Goal: Task Accomplishment & Management: Use online tool/utility

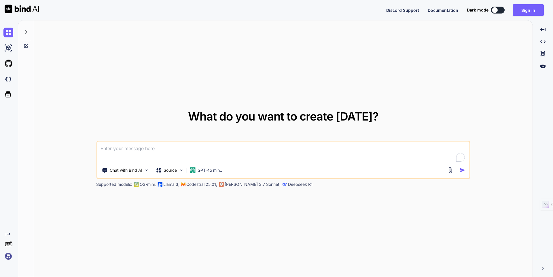
click at [181, 146] on textarea "To enrich screen reader interactions, please activate Accessibility in Grammarl…" at bounding box center [283, 152] width 372 height 21
type textarea "x"
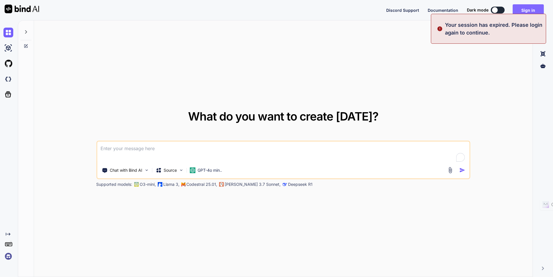
click at [538, 7] on button "Sign in" at bounding box center [528, 10] width 31 height 12
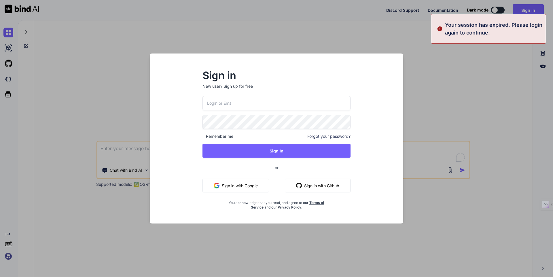
type input "[EMAIL_ADDRESS][DOMAIN_NAME]"
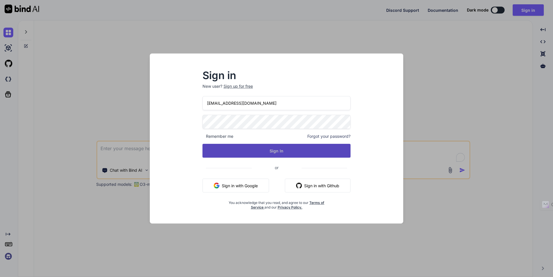
click at [237, 151] on button "Sign In" at bounding box center [276, 151] width 148 height 14
click at [238, 149] on button "Sign In" at bounding box center [276, 151] width 148 height 14
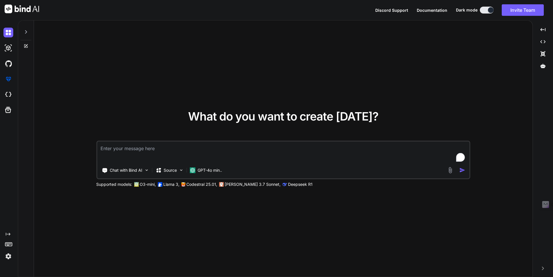
type textarea "x"
click at [122, 147] on textarea "To enrich screen reader interactions, please activate Accessibility in Grammarl…" at bounding box center [283, 152] width 372 height 21
paste textarea "#128 - Code base refactor #131 - Update CORRAL diagram for Sales Review #134 - …"
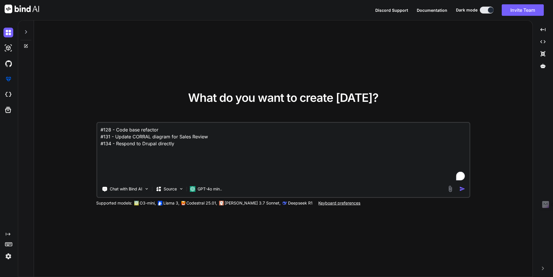
type textarea "#128 - Code base refactor #131 - Update CORRAL diagram for Sales Review #134 - …"
type textarea "x"
type textarea "#128 - Code base refactor #131 - Update CORRAL diagram for Sales Review #134 - …"
type textarea "x"
type textarea "#128 - Code base refactor #131 - Update CORRAL diagram for Sales Review #134 - …"
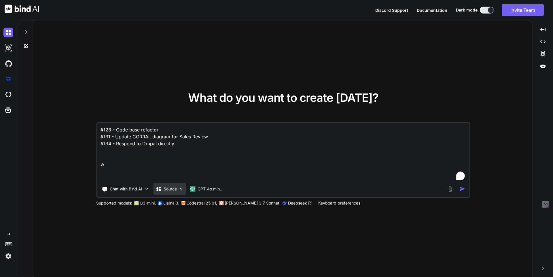
type textarea "x"
type textarea "#128 - Code base refactor #131 - Update CORRAL diagram for Sales Review #134 - …"
type textarea "x"
type textarea "#128 - Code base refactor #131 - Update CORRAL diagram for Sales Review #134 - …"
type textarea "x"
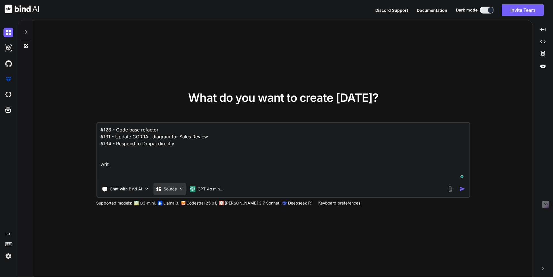
type textarea "#128 - Code base refactor #131 - Update CORRAL diagram for Sales Review #134 - …"
type textarea "x"
type textarea "#128 - Code base refactor #131 - Update CORRAL diagram for Sales Review #134 - …"
type textarea "x"
type textarea "#128 - Code base refactor #131 - Update CORRAL diagram for Sales Review #134 - …"
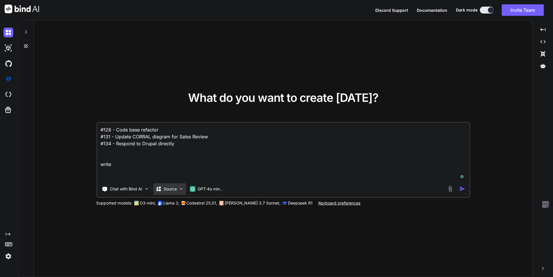
type textarea "x"
type textarea "#128 - Code base refactor #131 - Update CORRAL diagram for Sales Review #134 - …"
type textarea "x"
type textarea "#128 - Code base refactor #131 - Update CORRAL diagram for Sales Review #134 - …"
type textarea "x"
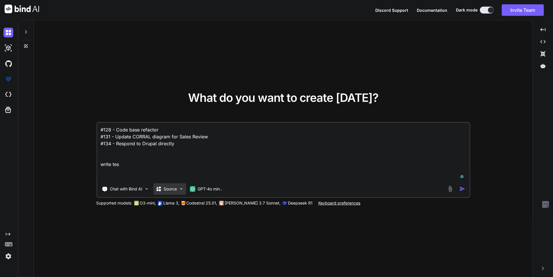
type textarea "#128 - Code base refactor #131 - Update CORRAL diagram for Sales Review #134 - …"
type textarea "x"
type textarea "#128 - Code base refactor #131 - Update CORRAL diagram for Sales Review #134 - …"
type textarea "x"
type textarea "#128 - Code base refactor #131 - Update CORRAL diagram for Sales Review #134 - …"
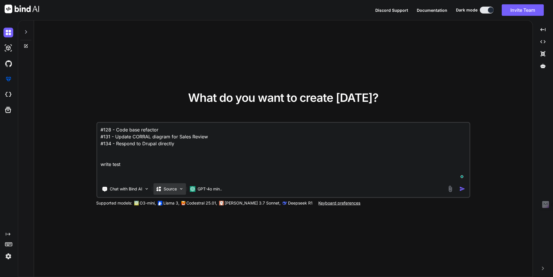
type textarea "x"
type textarea "#128 - Code base refactor #131 - Update CORRAL diagram for Sales Review #134 - …"
type textarea "x"
type textarea "#128 - Code base refactor #131 - Update CORRAL diagram for Sales Review #134 - …"
type textarea "x"
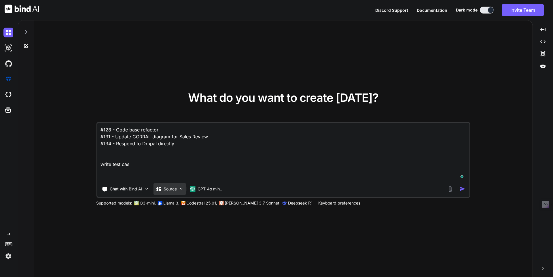
type textarea "#128 - Code base refactor #131 - Update CORRAL diagram for Sales Review #134 - …"
type textarea "x"
type textarea "#128 - Code base refactor #131 - Update CORRAL diagram for Sales Review #134 - …"
type textarea "x"
type textarea "#128 - Code base refactor #131 - Update CORRAL diagram for Sales Review #134 - …"
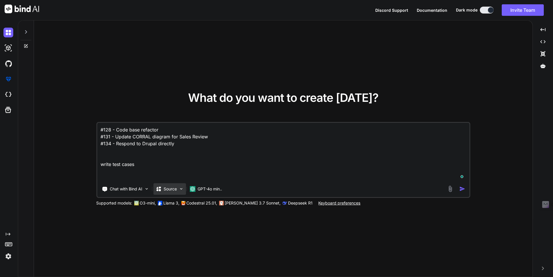
type textarea "x"
type textarea "#128 - Code base refactor #131 - Update CORRAL diagram for Sales Review #134 - …"
type textarea "x"
type textarea "#128 - Code base refactor #131 - Update CORRAL diagram for Sales Review #134 - …"
type textarea "x"
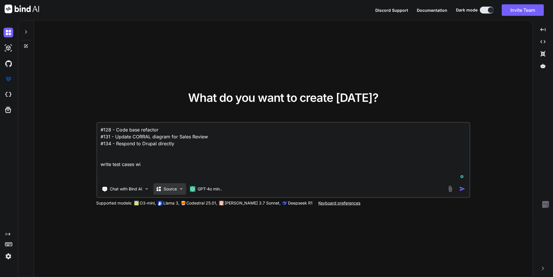
type textarea "#128 - Code base refactor #131 - Update CORRAL diagram for Sales Review #134 - …"
type textarea "x"
type textarea "#128 - Code base refactor #131 - Update CORRAL diagram for Sales Review #134 - …"
type textarea "x"
type textarea "#128 - Code base refactor #131 - Update CORRAL diagram for Sales Review #134 - …"
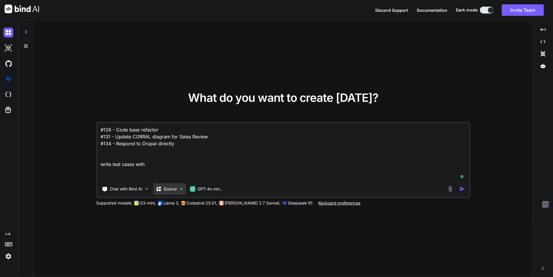
type textarea "x"
type textarea "#128 - Code base refactor #131 - Update CORRAL diagram for Sales Review #134 - …"
type textarea "x"
type textarea "#128 - Code base refactor #131 - Update CORRAL diagram for Sales Review #134 - …"
type textarea "x"
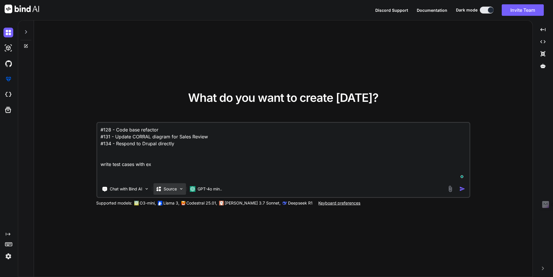
type textarea "#128 - Code base refactor #131 - Update CORRAL diagram for Sales Review #134 - …"
type textarea "x"
type textarea "#128 - Code base refactor #131 - Update CORRAL diagram for Sales Review #134 - …"
type textarea "x"
type textarea "#128 - Code base refactor #131 - Update CORRAL diagram for Sales Review #134 - …"
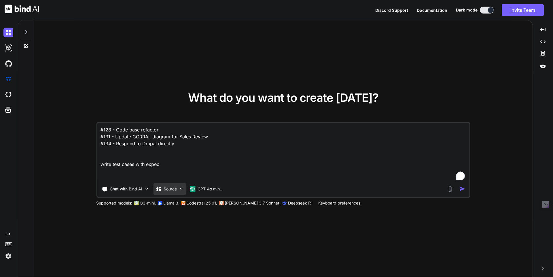
type textarea "x"
type textarea "#128 - Code base refactor #131 - Update CORRAL diagram for Sales Review #134 - …"
type textarea "x"
type textarea "#128 - Code base refactor #131 - Update CORRAL diagram for Sales Review #134 - …"
type textarea "x"
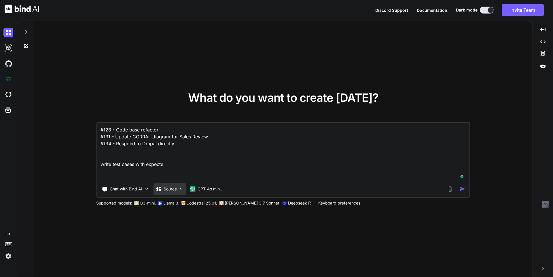
type textarea "#128 - Code base refactor #131 - Update CORRAL diagram for Sales Review #134 - …"
type textarea "x"
type textarea "#128 - Code base refactor #131 - Update CORRAL diagram for Sales Review #134 - …"
type textarea "x"
type textarea "#128 - Code base refactor #131 - Update CORRAL diagram for Sales Review #134 - …"
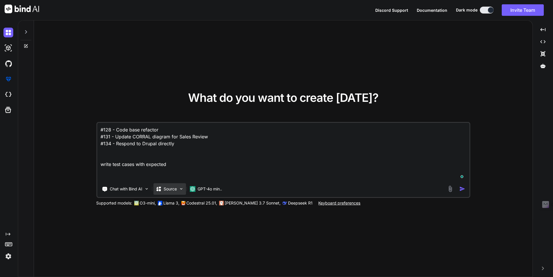
type textarea "x"
type textarea "#128 - Code base refactor #131 - Update CORRAL diagram for Sales Review #134 - …"
type textarea "x"
type textarea "#128 - Code base refactor #131 - Update CORRAL diagram for Sales Review #134 - …"
type textarea "x"
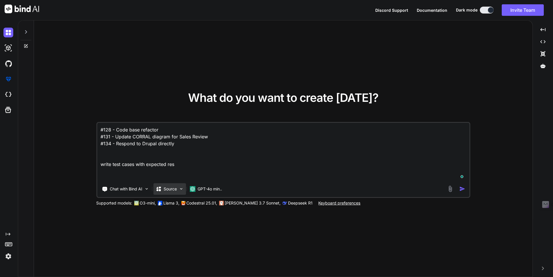
type textarea "#128 - Code base refactor #131 - Update CORRAL diagram for Sales Review #134 - …"
type textarea "x"
type textarea "#128 - Code base refactor #131 - Update CORRAL diagram for Sales Review #134 - …"
type textarea "x"
type textarea "#128 - Code base refactor #131 - Update CORRAL diagram for Sales Review #134 - …"
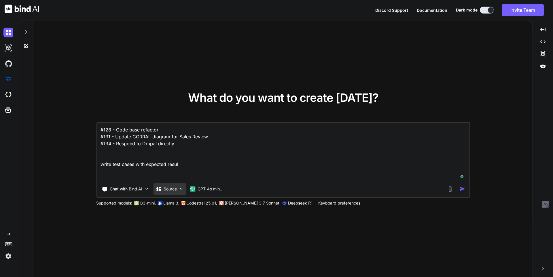
type textarea "x"
type textarea "#128 - Code base refactor #131 - Update CORRAL diagram for Sales Review #134 - …"
type textarea "x"
type textarea "#128 - Code base refactor #131 - Update CORRAL diagram for Sales Review #134 - …"
type textarea "x"
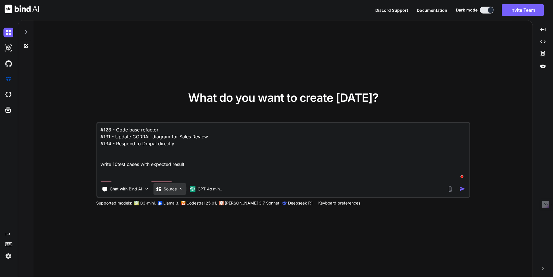
type textarea "#128 - Code base refactor #131 - Update CORRAL diagram for Sales Review #134 - …"
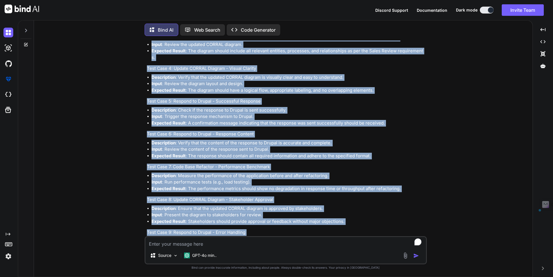
scroll to position [217, 0]
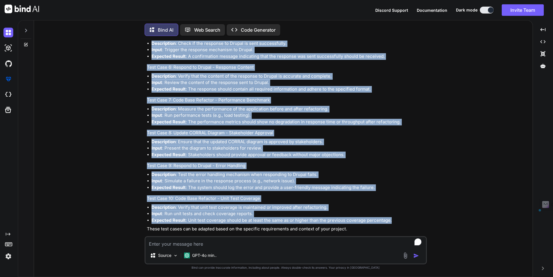
drag, startPoint x: 145, startPoint y: 101, endPoint x: 410, endPoint y: 215, distance: 288.2
click at [410, 215] on div "You #128 - Code base refactor #131 - Update CORRAL diagram for Sales Review #13…" at bounding box center [286, 159] width 282 height 236
copy div "Test Cases Test Case 1: Code Base Refactor - Functionality Preservation Descrip…"
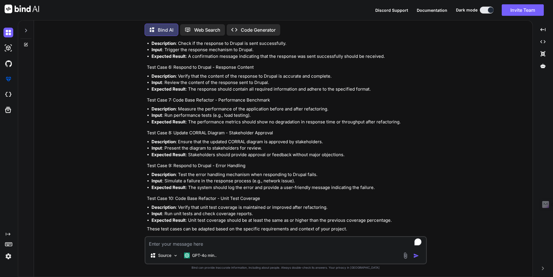
click at [28, 44] on icon at bounding box center [26, 44] width 5 height 5
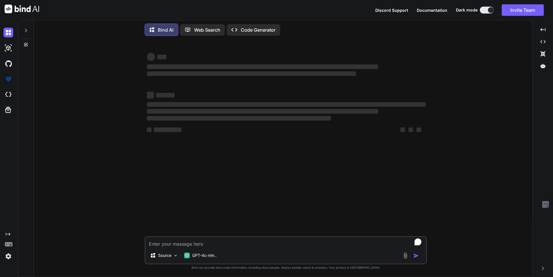
scroll to position [0, 0]
type textarea "x"
